Goal: Task Accomplishment & Management: Complete application form

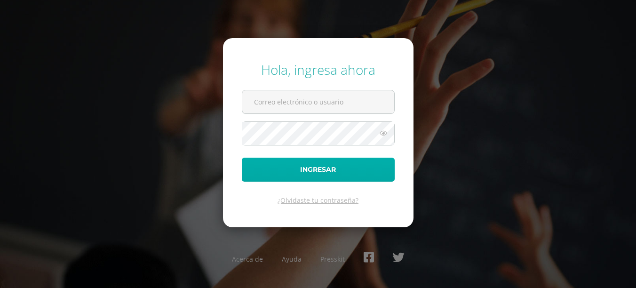
type input "areamate@colegiomontemaria.edu.gt"
click at [270, 176] on button "Ingresar" at bounding box center [318, 170] width 153 height 24
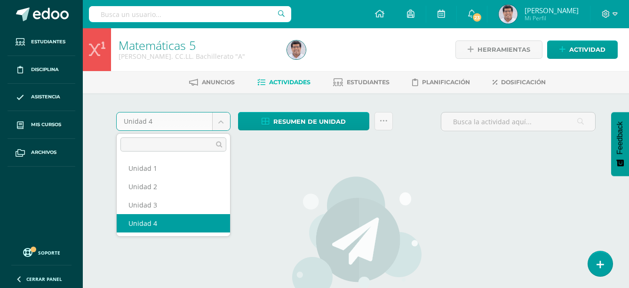
click at [218, 116] on body "Estudiantes Disciplina Asistencia Mis cursos Archivos Soporte Ayuda Reportar un…" at bounding box center [314, 202] width 629 height 404
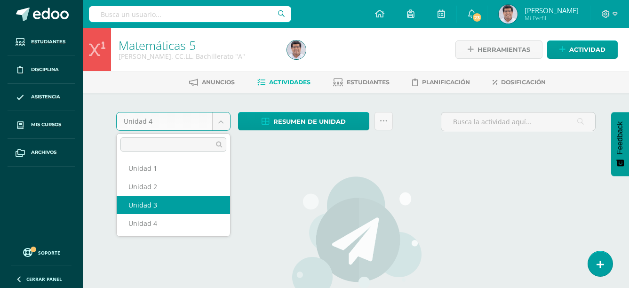
select select "Unidad 3"
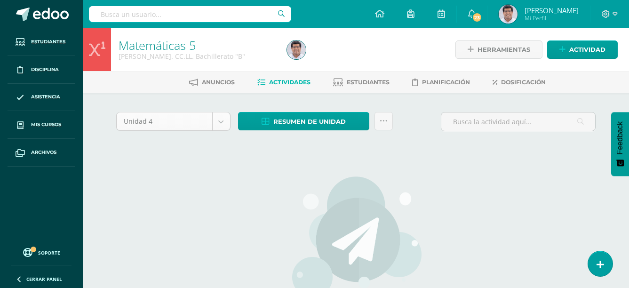
click at [218, 125] on body "Estudiantes Disciplina Asistencia Mis cursos Archivos Soporte Ayuda Reportar un…" at bounding box center [314, 202] width 629 height 404
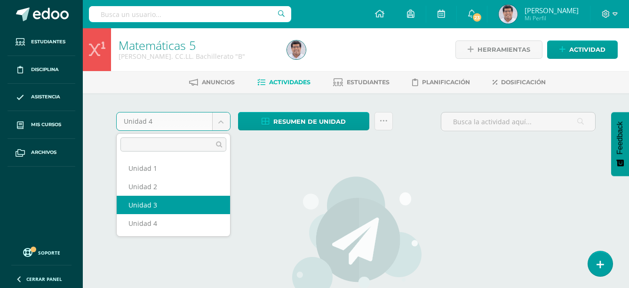
select select "Unidad 3"
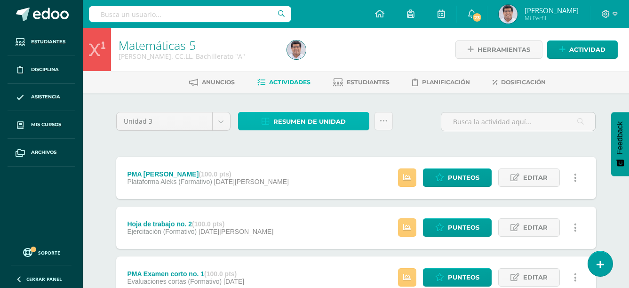
click at [282, 122] on span "Resumen de unidad" at bounding box center [309, 121] width 72 height 17
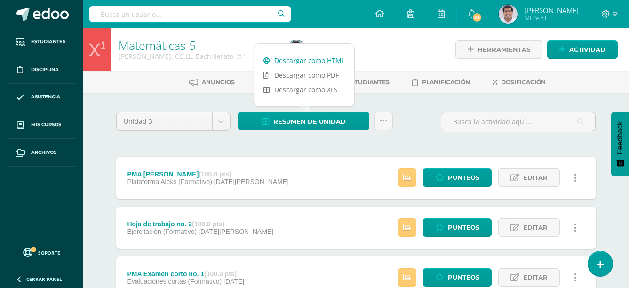
click at [317, 60] on link "Descargar como HTML" at bounding box center [304, 60] width 100 height 15
click at [585, 54] on span "Actividad" at bounding box center [587, 49] width 36 height 17
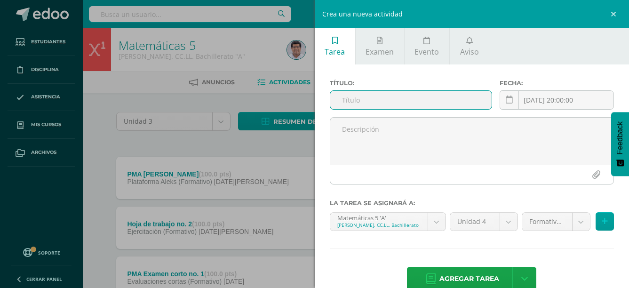
click at [474, 98] on input "text" at bounding box center [411, 100] width 162 height 18
type input "Examen corto no. 2"
drag, startPoint x: 503, startPoint y: 103, endPoint x: 498, endPoint y: 99, distance: 6.1
click at [506, 103] on icon at bounding box center [509, 100] width 7 height 8
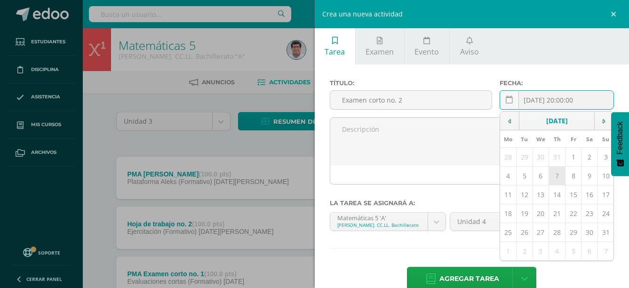
click at [555, 177] on td "7" at bounding box center [557, 176] width 16 height 19
type input "[DATE]"
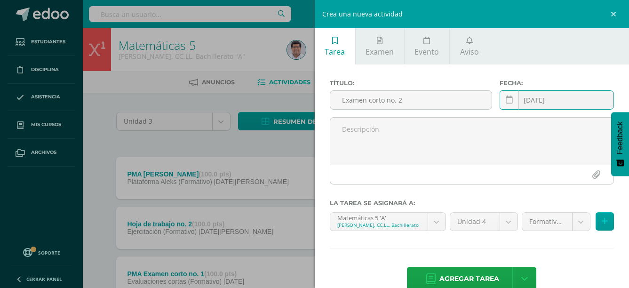
click at [585, 224] on div "Formativo (80.0%) Formativo (80.0%) Sumativo (20.0%)" at bounding box center [568, 225] width 96 height 26
click at [577, 224] on body "Estudiantes Disciplina Asistencia Mis cursos Archivos Soporte Ayuda Reportar un…" at bounding box center [314, 280] width 629 height 561
click at [574, 227] on body "Estudiantes Disciplina Asistencia Mis cursos Archivos Soporte Ayuda Reportar un…" at bounding box center [314, 280] width 629 height 561
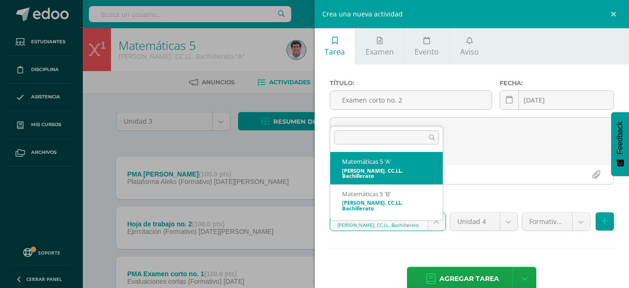
click at [442, 225] on body "Estudiantes Disciplina Asistencia Mis cursos Archivos Soporte Ayuda Reportar un…" at bounding box center [314, 280] width 629 height 561
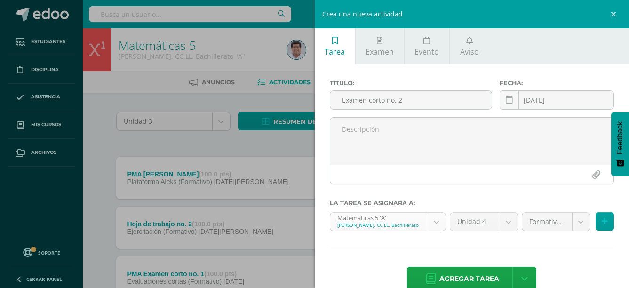
click at [439, 222] on body "Estudiantes Disciplina Asistencia Mis cursos Archivos Soporte Ayuda Reportar un…" at bounding box center [314, 280] width 629 height 561
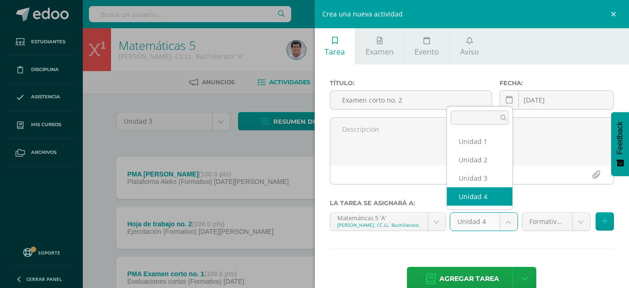
click at [507, 226] on body "Estudiantes Disciplina Asistencia Mis cursos Archivos Soporte Ayuda Reportar un…" at bounding box center [314, 280] width 629 height 561
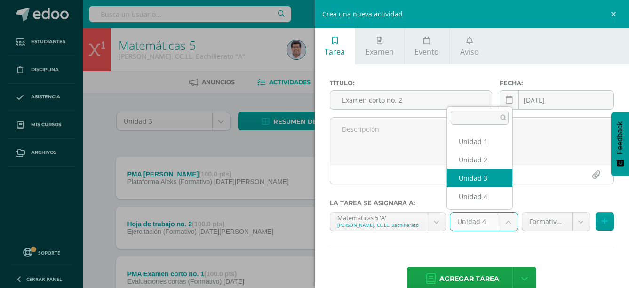
select select "229167"
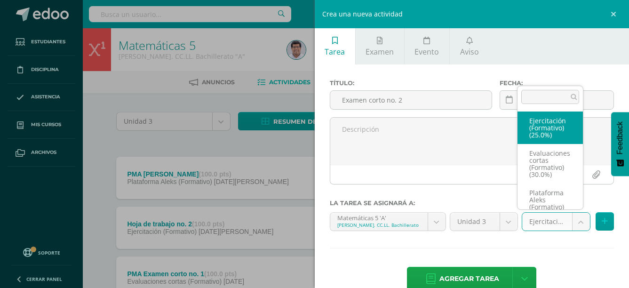
click at [569, 221] on body "Estudiantes Disciplina Asistencia Mis cursos Archivos Soporte Ayuda Reportar un…" at bounding box center [314, 280] width 629 height 561
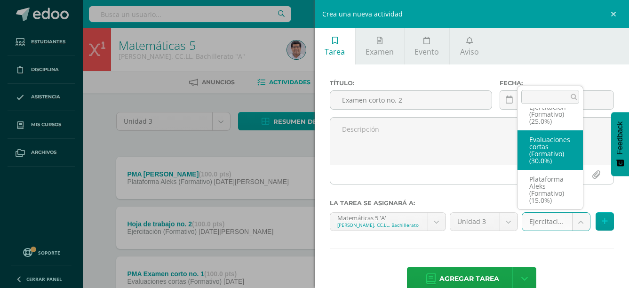
select select "258443"
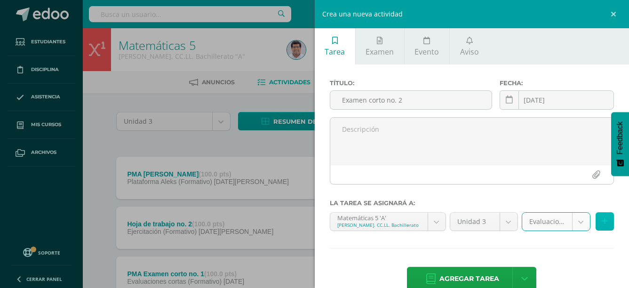
click at [596, 220] on button at bounding box center [605, 221] width 18 height 18
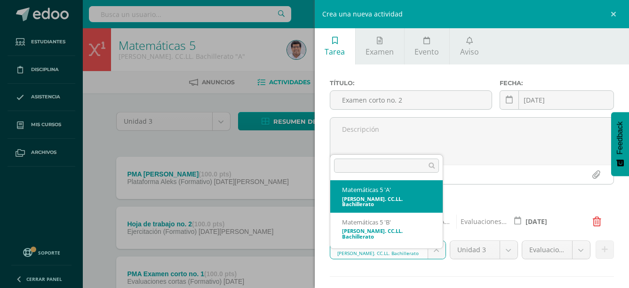
click at [435, 256] on body "Estudiantes Disciplina Asistencia Mis cursos Archivos Soporte Ayuda Reportar un…" at bounding box center [314, 280] width 629 height 561
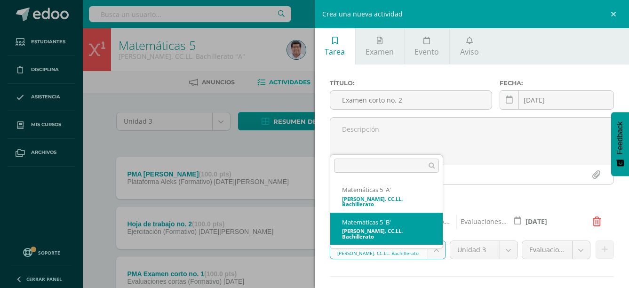
select select "229342"
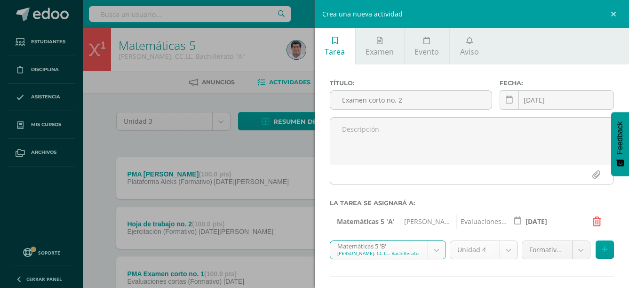
click at [501, 251] on body "Estudiantes Disciplina Asistencia Mis cursos Archivos Soporte Ayuda Reportar un…" at bounding box center [314, 280] width 629 height 561
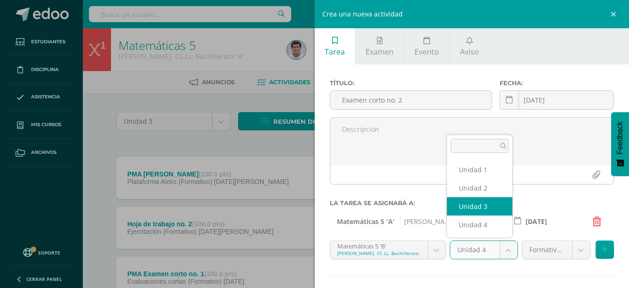
select select "229349"
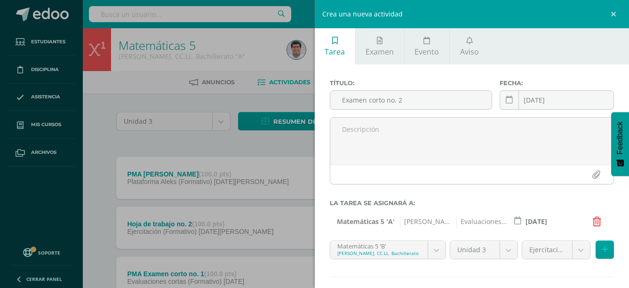
click at [575, 251] on body "Estudiantes Disciplina Asistencia Mis cursos Archivos Soporte Ayuda Reportar un…" at bounding box center [314, 280] width 629 height 561
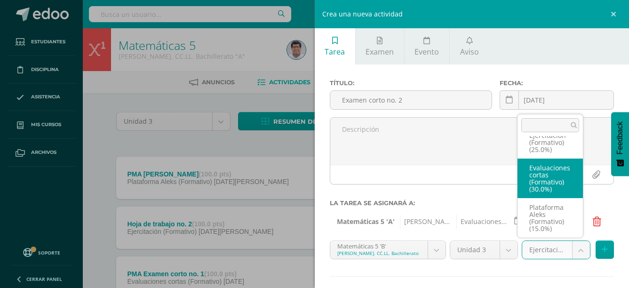
select select "258448"
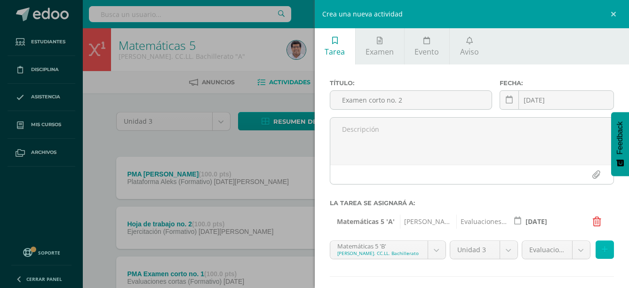
click at [602, 249] on icon at bounding box center [605, 250] width 6 height 8
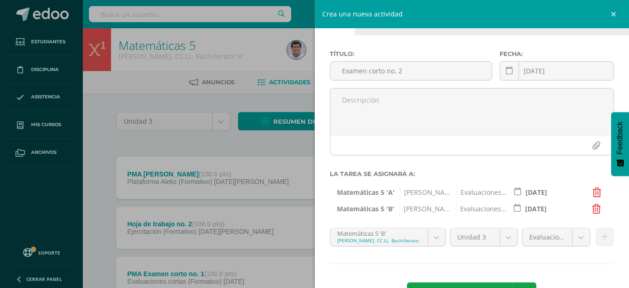
scroll to position [64, 0]
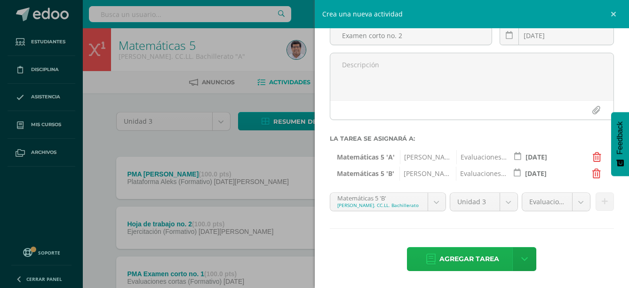
click at [477, 260] on span "Agregar tarea" at bounding box center [470, 259] width 60 height 23
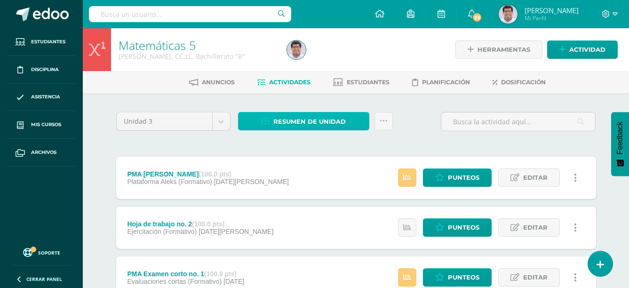
click at [298, 120] on span "Resumen de unidad" at bounding box center [309, 121] width 72 height 17
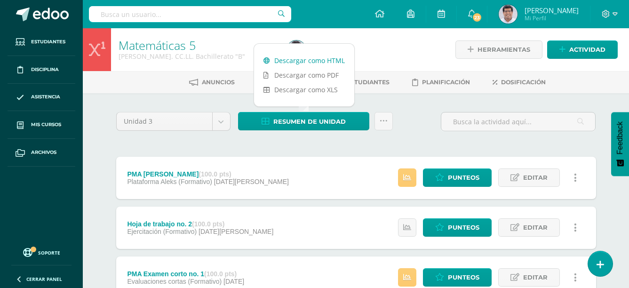
click at [320, 63] on link "Descargar como HTML" at bounding box center [304, 60] width 100 height 15
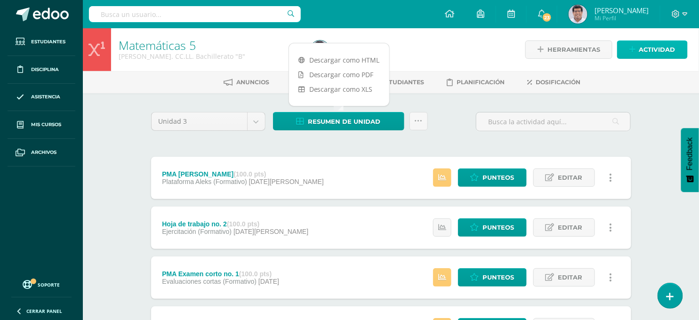
click at [633, 49] on icon at bounding box center [632, 50] width 6 height 8
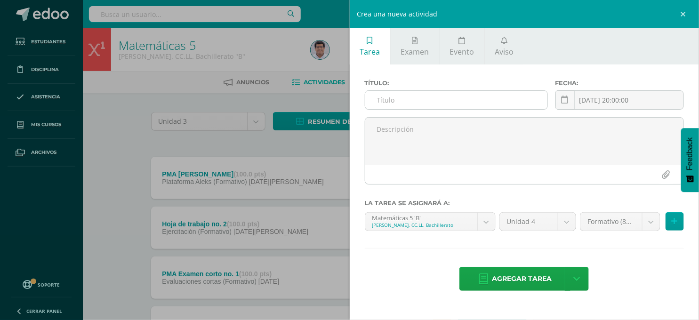
click at [495, 105] on input "text" at bounding box center [456, 100] width 182 height 18
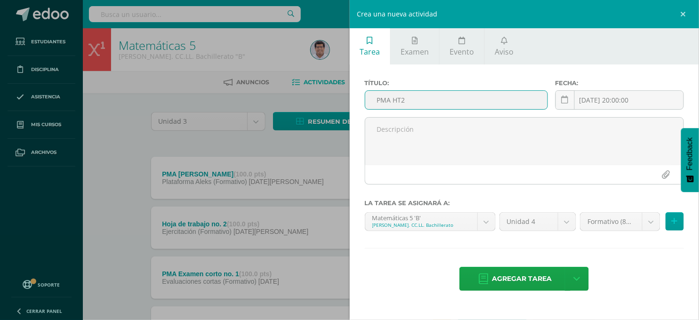
type input "PMA HT2"
click at [566, 100] on icon at bounding box center [564, 100] width 7 height 8
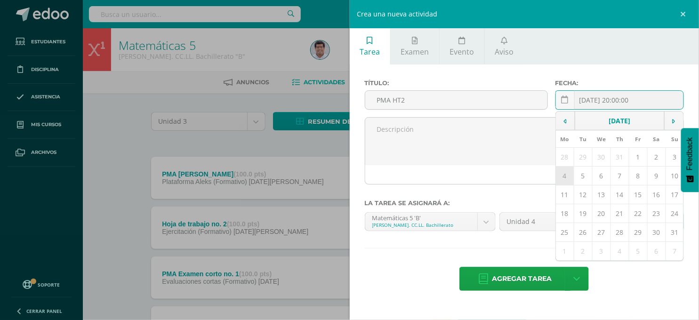
click at [570, 176] on td "4" at bounding box center [565, 176] width 18 height 19
type input "2025-08-04"
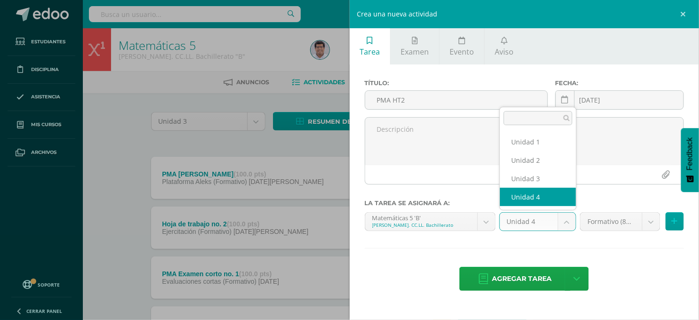
click at [567, 217] on body "Estudiantes Disciplina Asistencia Mis cursos Archivos Soporte Ayuda Reportar un…" at bounding box center [349, 280] width 699 height 561
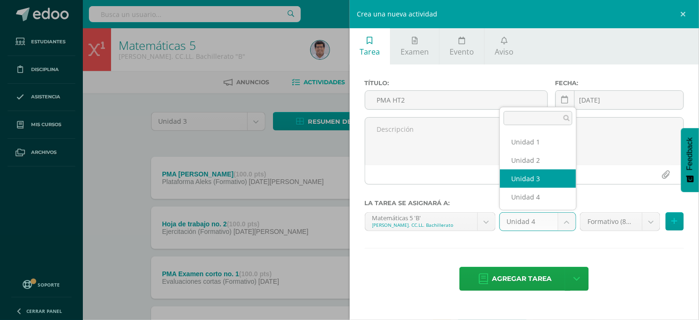
select select "229349"
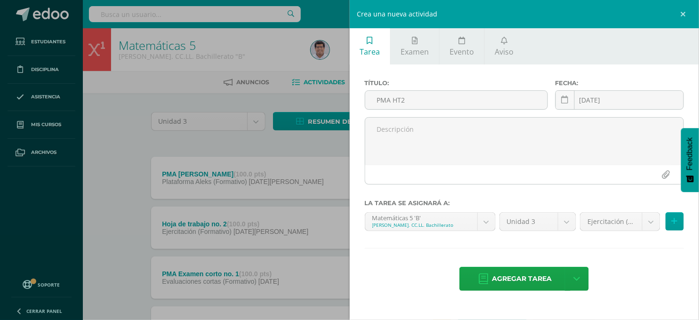
click at [636, 218] on body "Estudiantes Disciplina Asistencia Mis cursos Archivos Soporte Ayuda Reportar un…" at bounding box center [349, 280] width 699 height 561
click at [636, 224] on button at bounding box center [674, 221] width 18 height 18
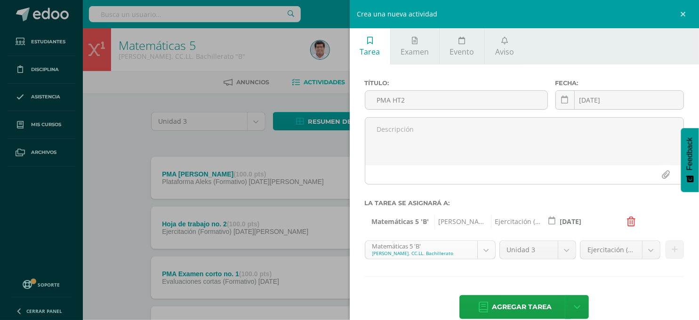
click at [487, 250] on body "Estudiantes Disciplina Asistencia Mis cursos Archivos Soporte Ayuda Reportar un…" at bounding box center [349, 280] width 699 height 561
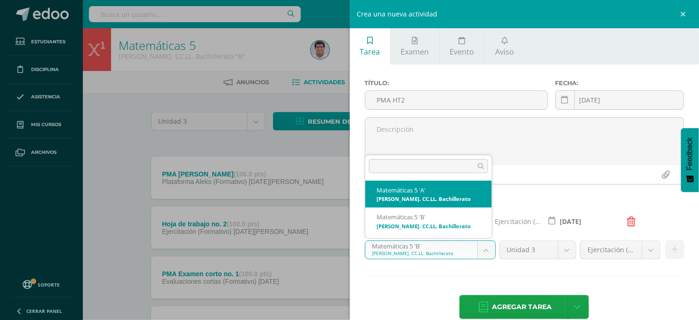
select select "229160"
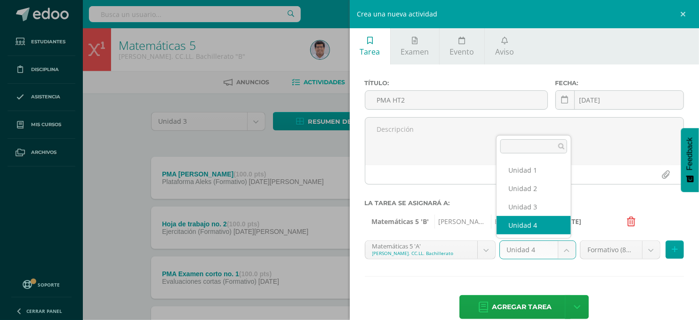
click at [561, 249] on body "Estudiantes Disciplina Asistencia Mis cursos Archivos Soporte Ayuda Reportar un…" at bounding box center [349, 280] width 699 height 561
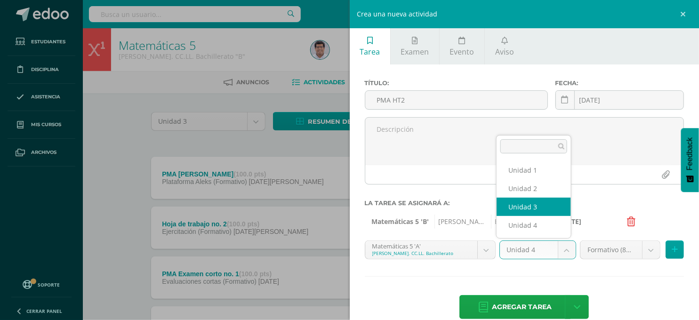
select select "229167"
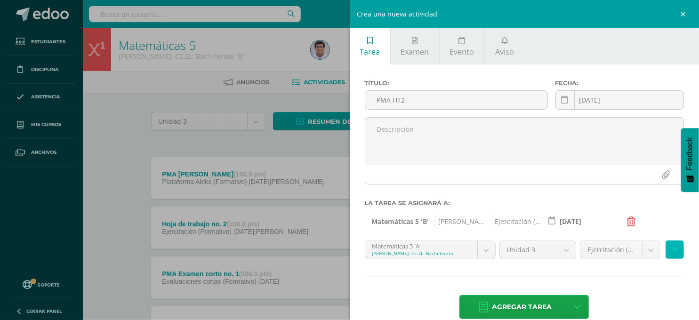
click at [636, 251] on button at bounding box center [674, 250] width 18 height 18
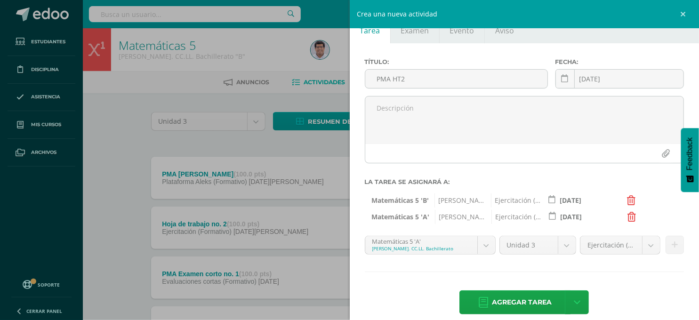
scroll to position [33, 0]
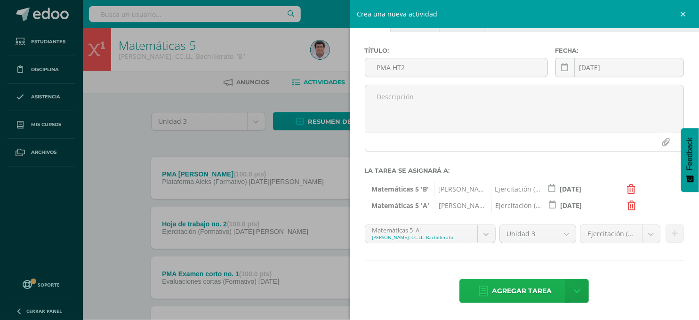
click at [525, 288] on span "Agregar tarea" at bounding box center [522, 291] width 60 height 23
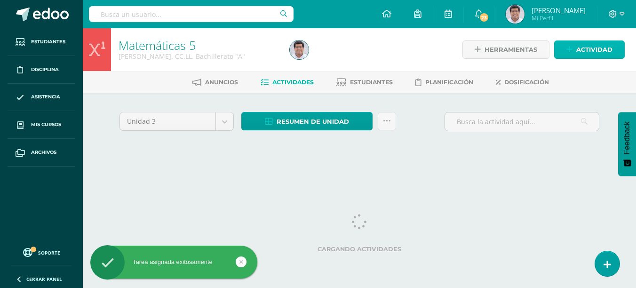
click at [579, 55] on span "Actividad" at bounding box center [595, 49] width 36 height 17
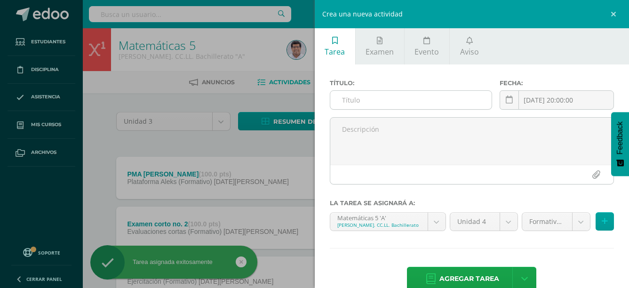
drag, startPoint x: 444, startPoint y: 102, endPoint x: 435, endPoint y: 92, distance: 13.6
click at [440, 96] on input "text" at bounding box center [411, 100] width 162 height 18
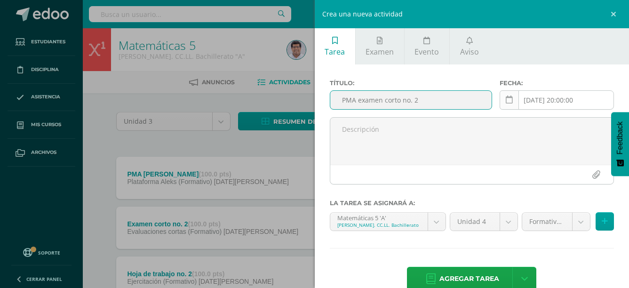
type input "PMA examen corto no. 2"
click at [506, 101] on icon at bounding box center [509, 100] width 7 height 8
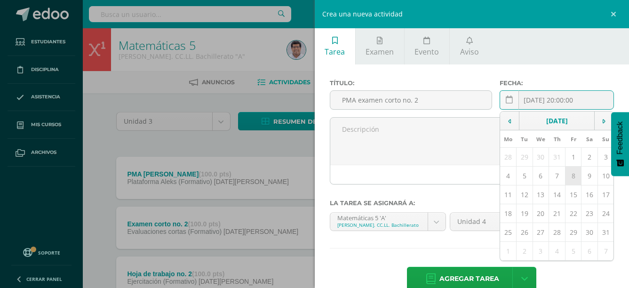
click at [566, 172] on td "8" at bounding box center [573, 176] width 16 height 19
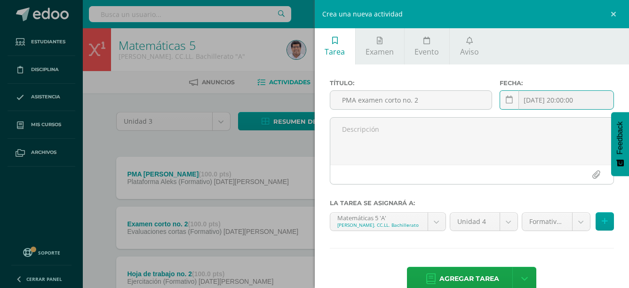
type input "[DATE]"
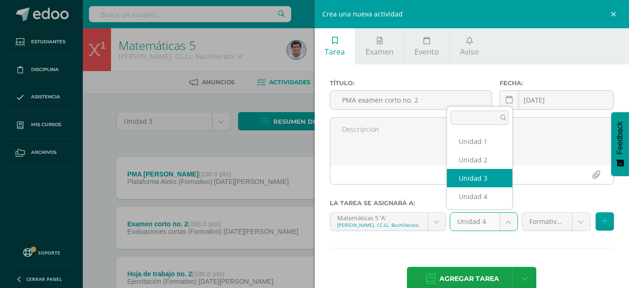
select select "229167"
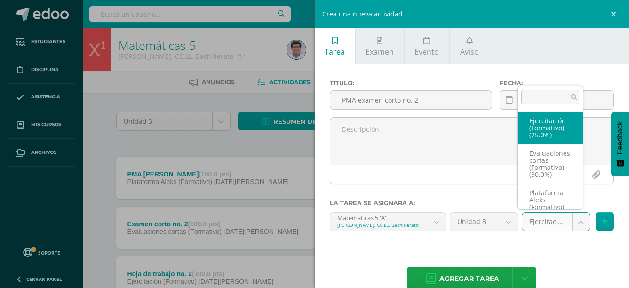
scroll to position [14, 0]
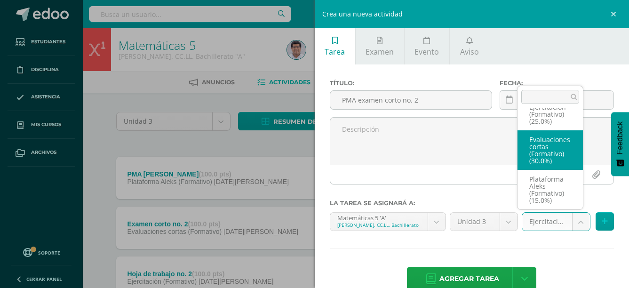
select select "258443"
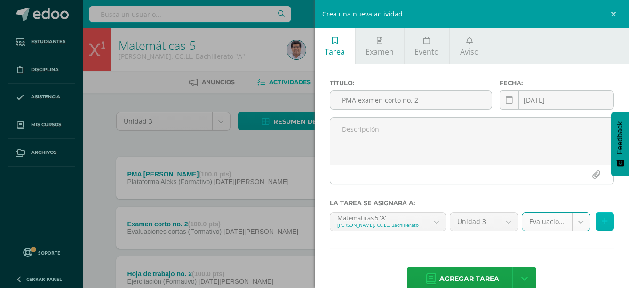
click at [602, 221] on icon at bounding box center [605, 221] width 6 height 8
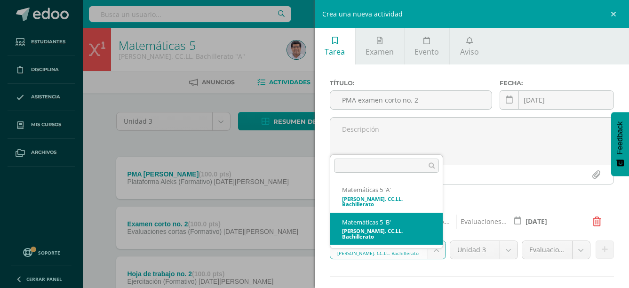
select select "229342"
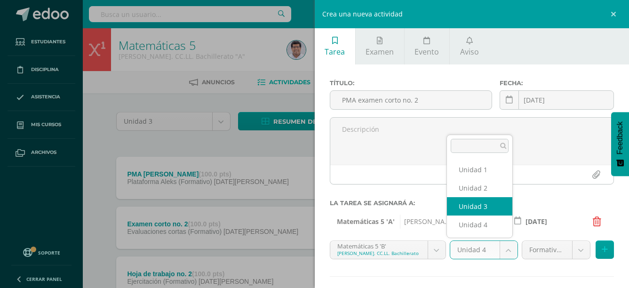
select select "229349"
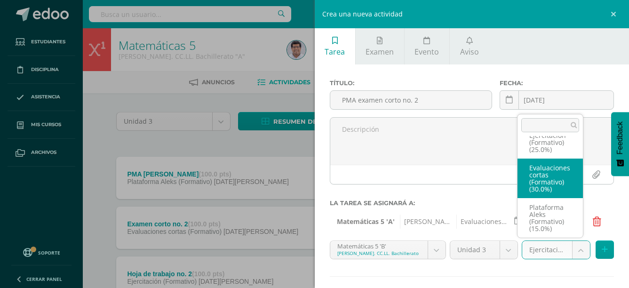
select select "258448"
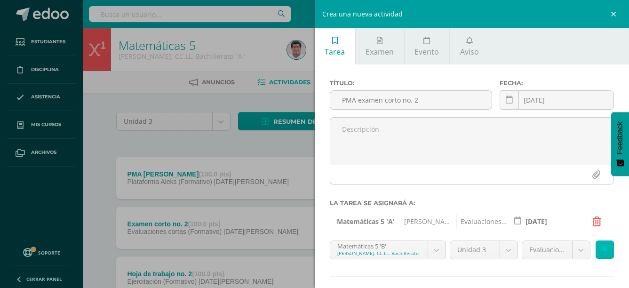
click at [601, 247] on button at bounding box center [605, 250] width 18 height 18
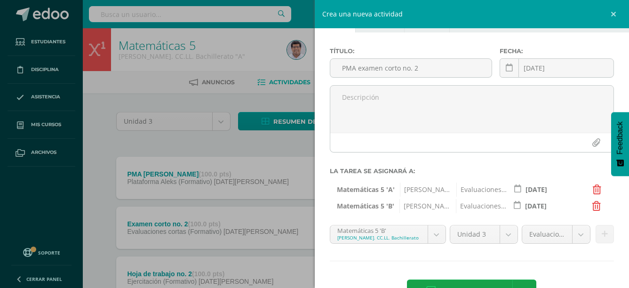
scroll to position [64, 0]
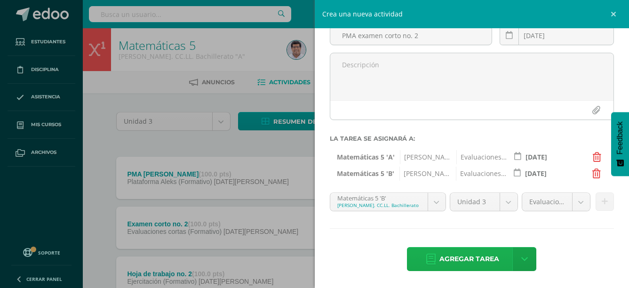
click at [475, 251] on span "Agregar tarea" at bounding box center [470, 259] width 60 height 23
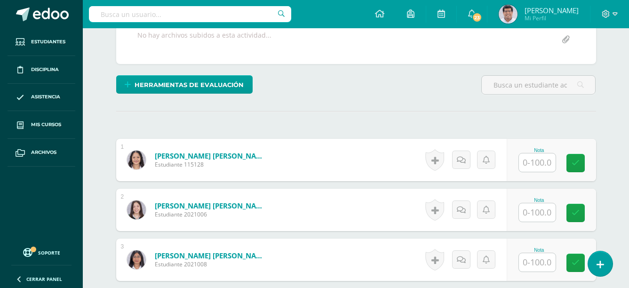
click at [548, 165] on input "text" at bounding box center [537, 162] width 37 height 18
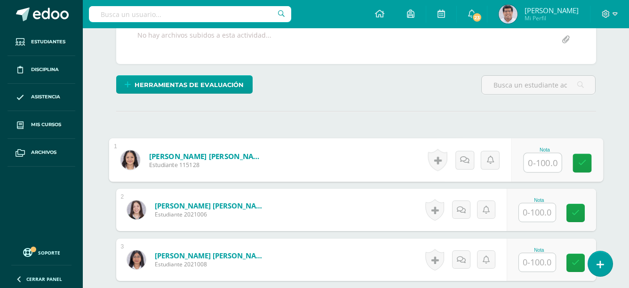
scroll to position [189, 0]
type input "40"
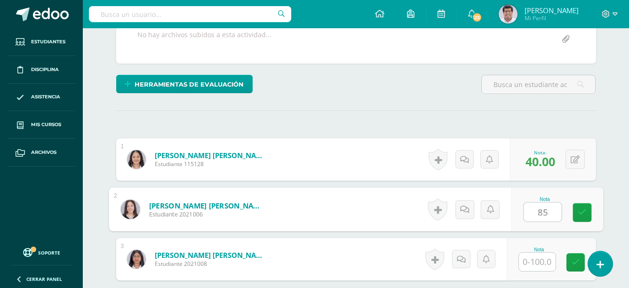
scroll to position [189, 0]
type input "85"
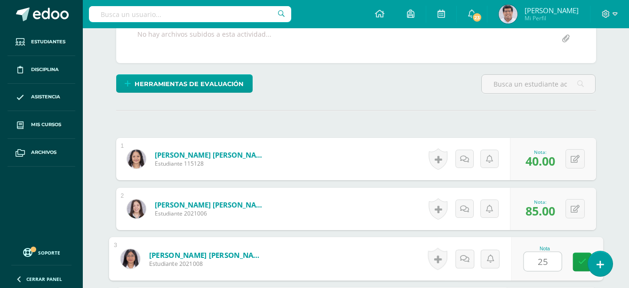
type input "25"
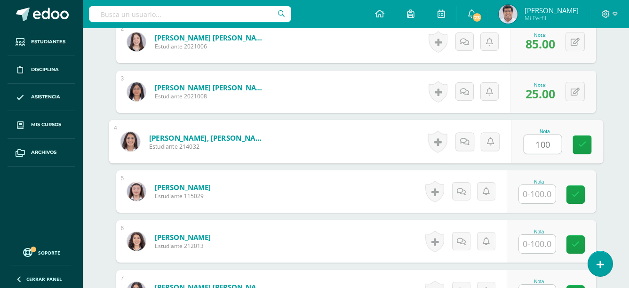
type input "100"
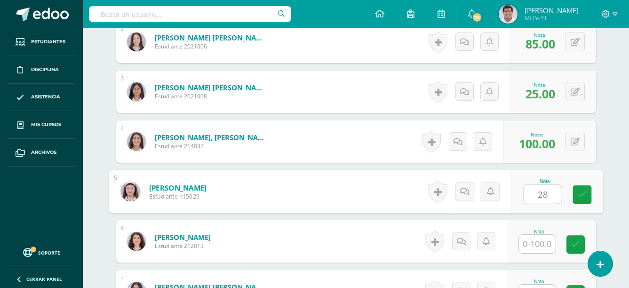
type input "28"
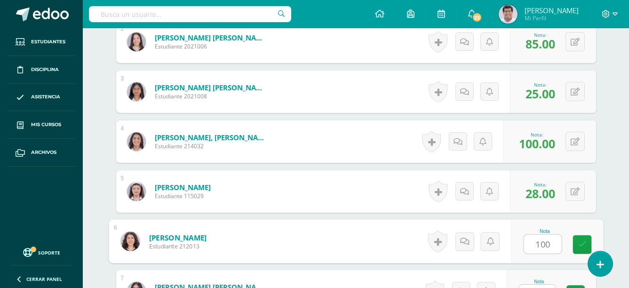
type input "100"
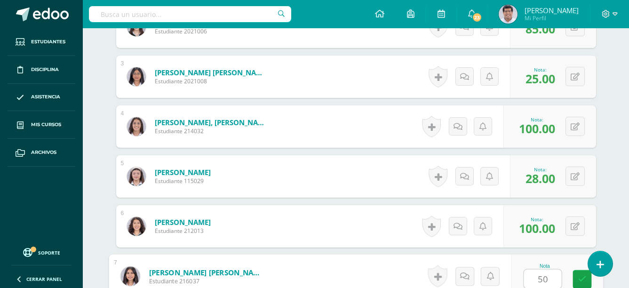
type input "50"
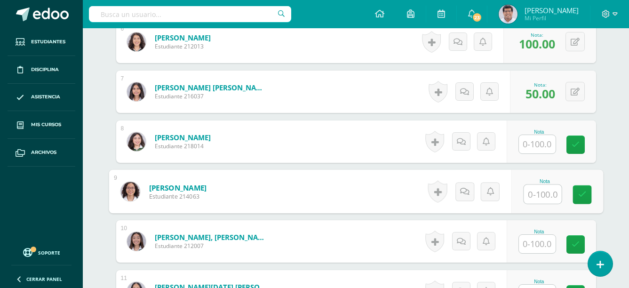
click at [537, 191] on input "text" at bounding box center [543, 194] width 38 height 19
type input "41"
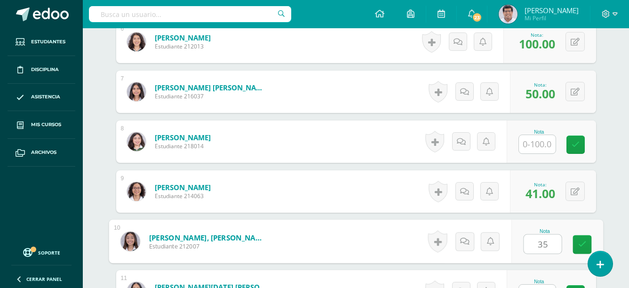
type input "35"
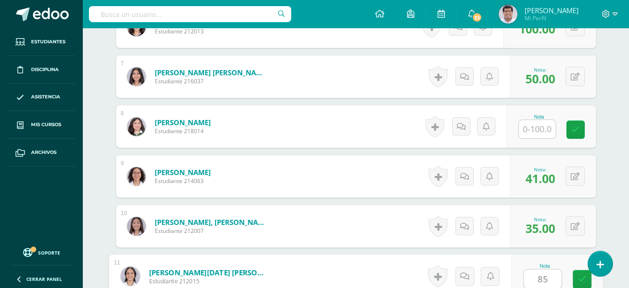
type input "85"
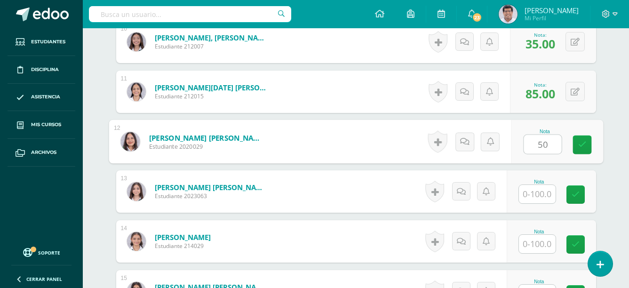
type input "50"
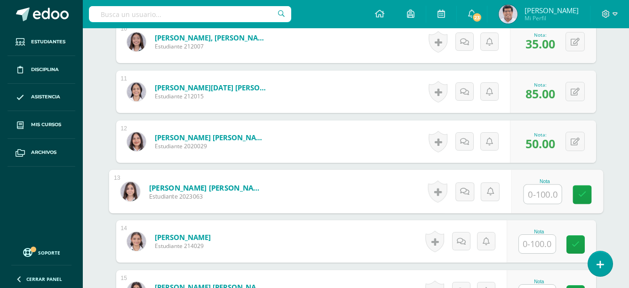
click at [540, 247] on input "text" at bounding box center [537, 244] width 37 height 18
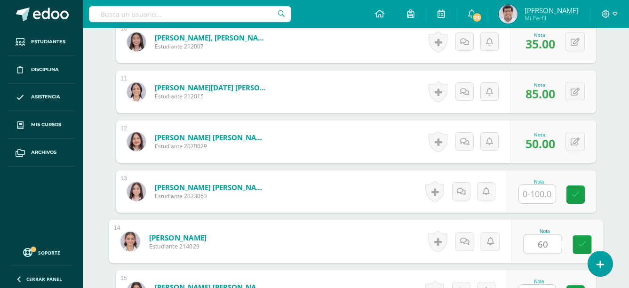
type input "60"
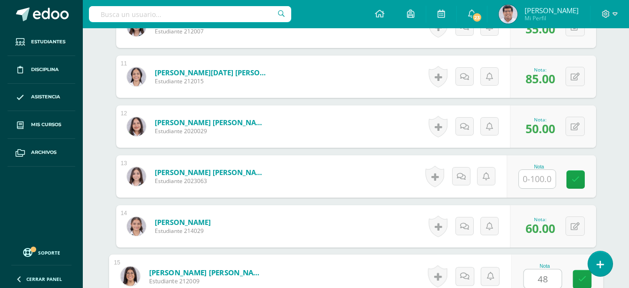
type input "48"
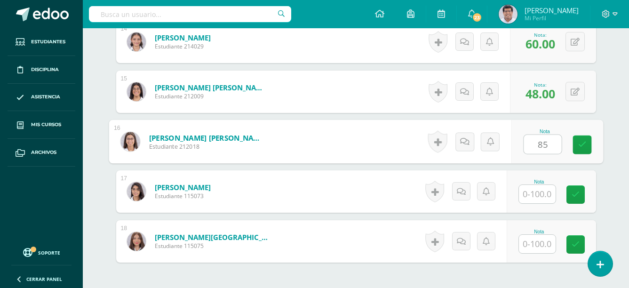
type input "85"
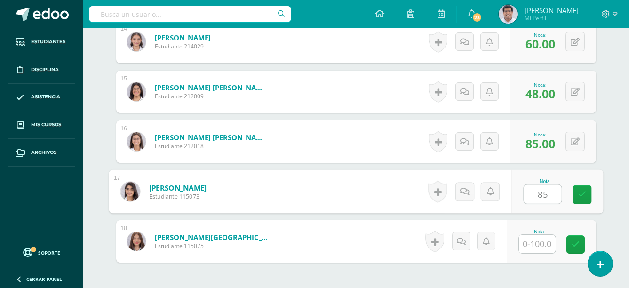
type input "85"
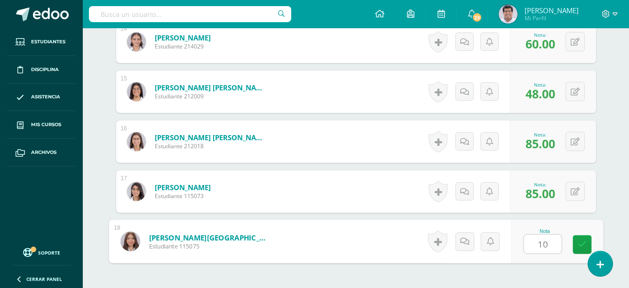
type input "100"
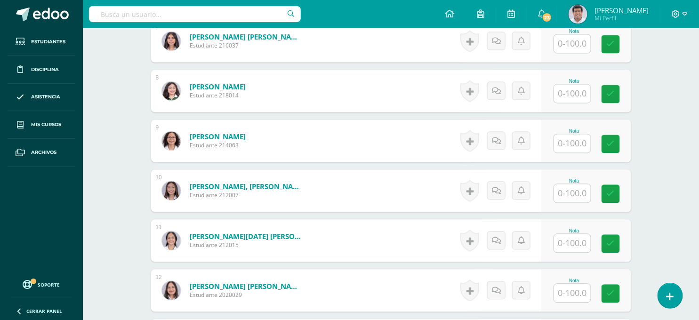
scroll to position [625, 0]
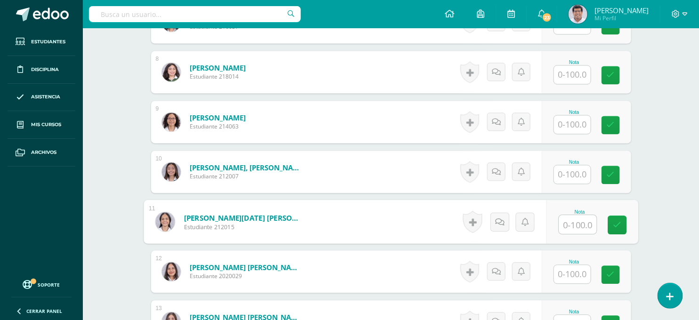
click at [566, 224] on input "text" at bounding box center [578, 225] width 38 height 19
type input "5"
type input "95"
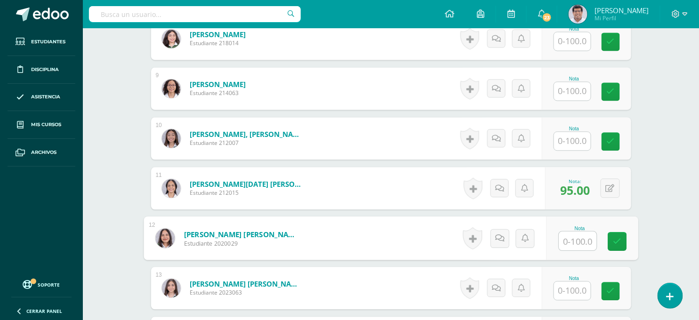
scroll to position [678, 0]
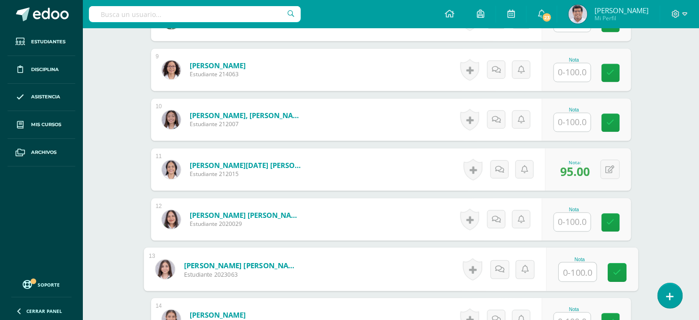
click at [573, 269] on input "text" at bounding box center [578, 272] width 38 height 19
type input "100"
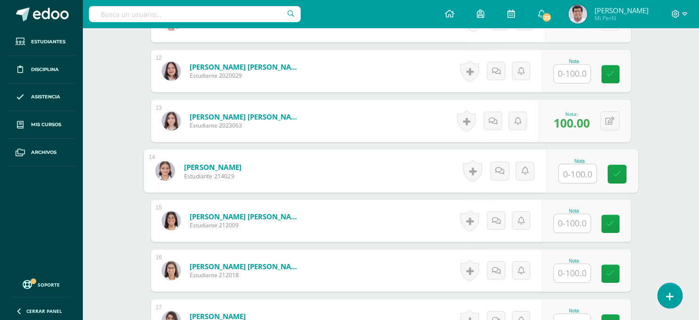
scroll to position [845, 0]
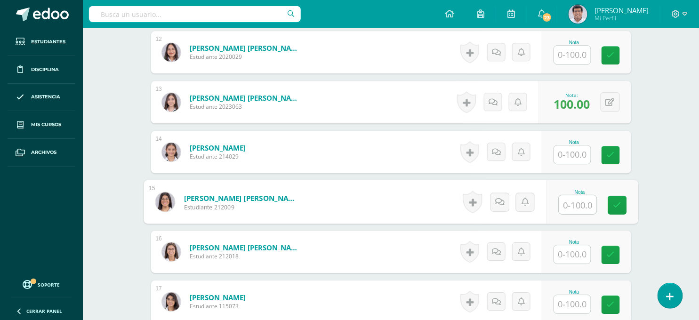
click at [584, 205] on input "text" at bounding box center [578, 204] width 38 height 19
type input "70"
